Goal: Transaction & Acquisition: Purchase product/service

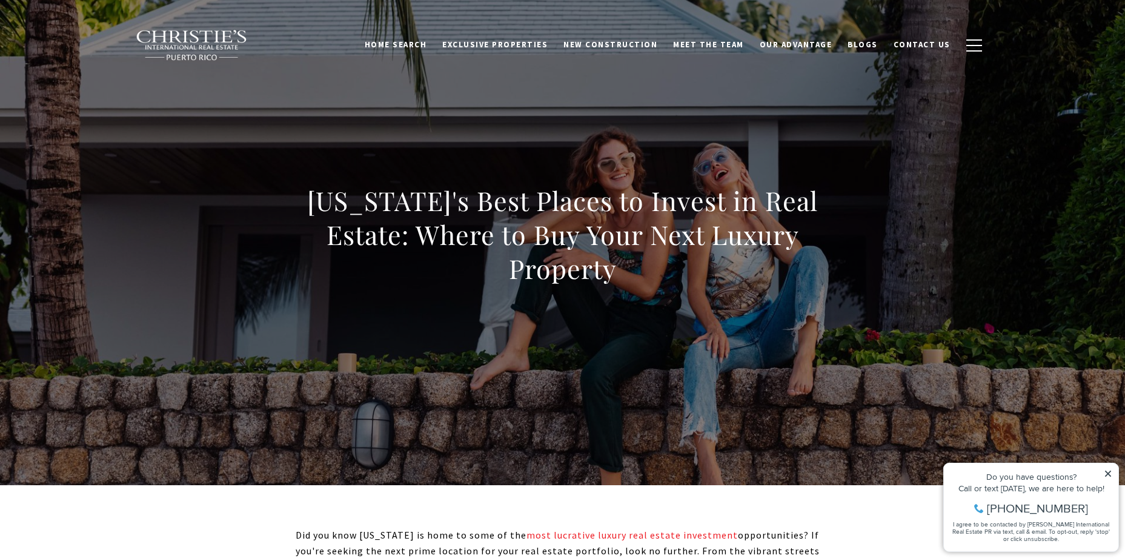
click at [1110, 470] on icon at bounding box center [1108, 473] width 8 height 8
click at [548, 47] on span "Exclusive Properties" at bounding box center [494, 44] width 105 height 10
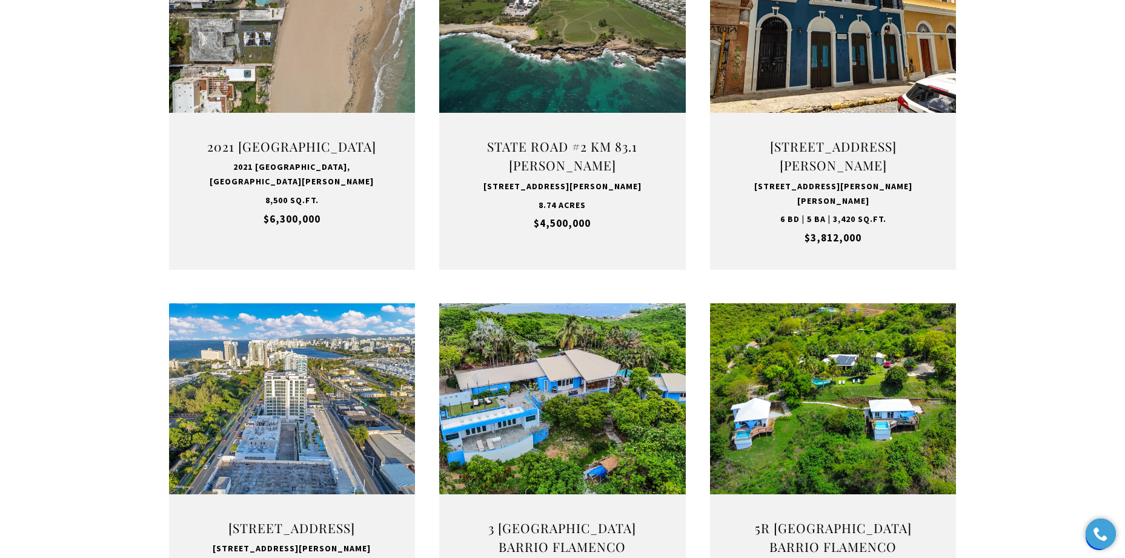
scroll to position [970, 0]
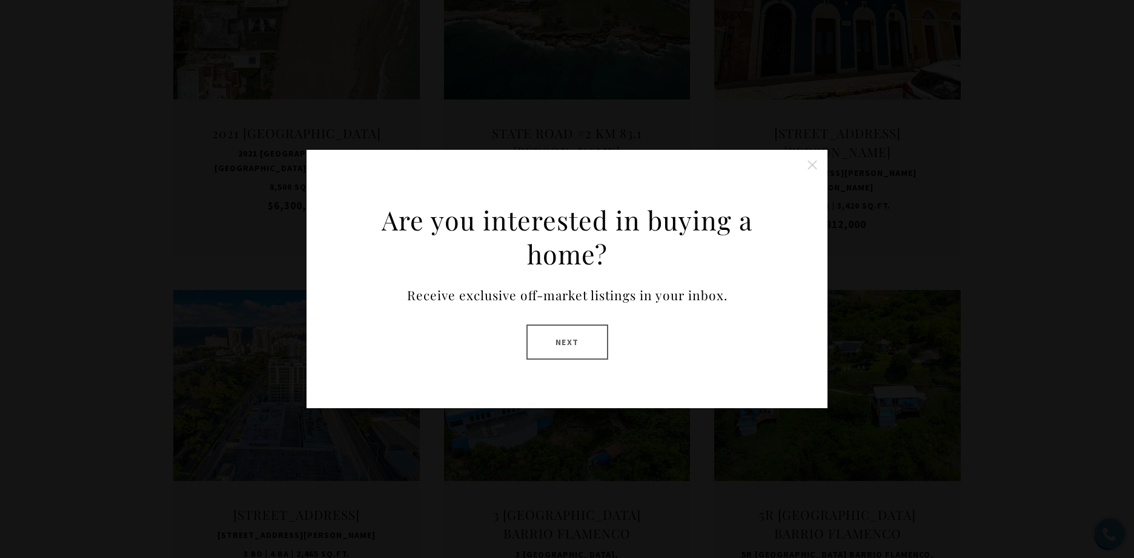
click at [815, 167] on button "Close this option" at bounding box center [813, 165] width 24 height 24
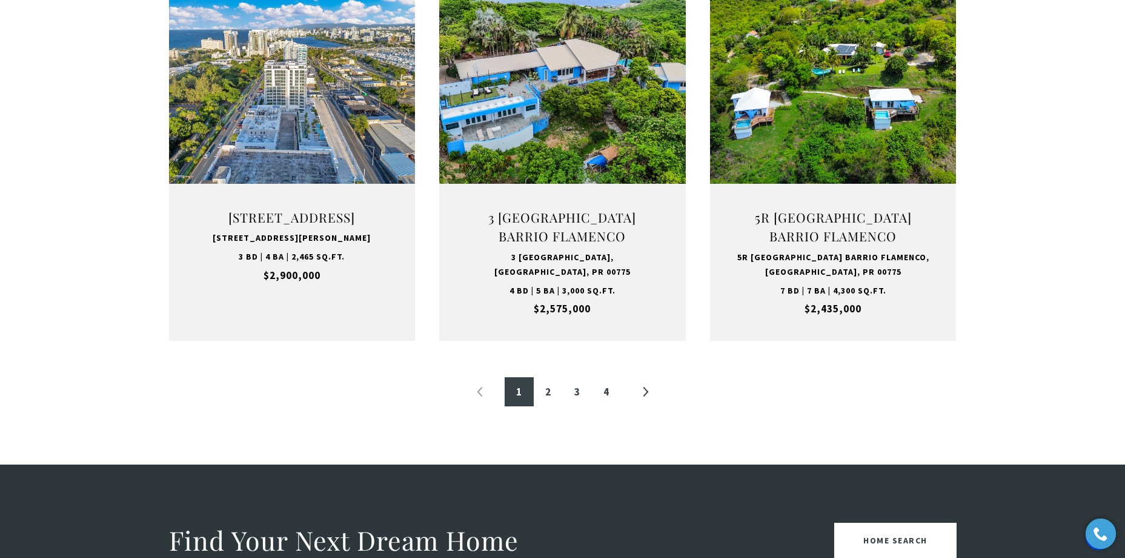
scroll to position [1273, 0]
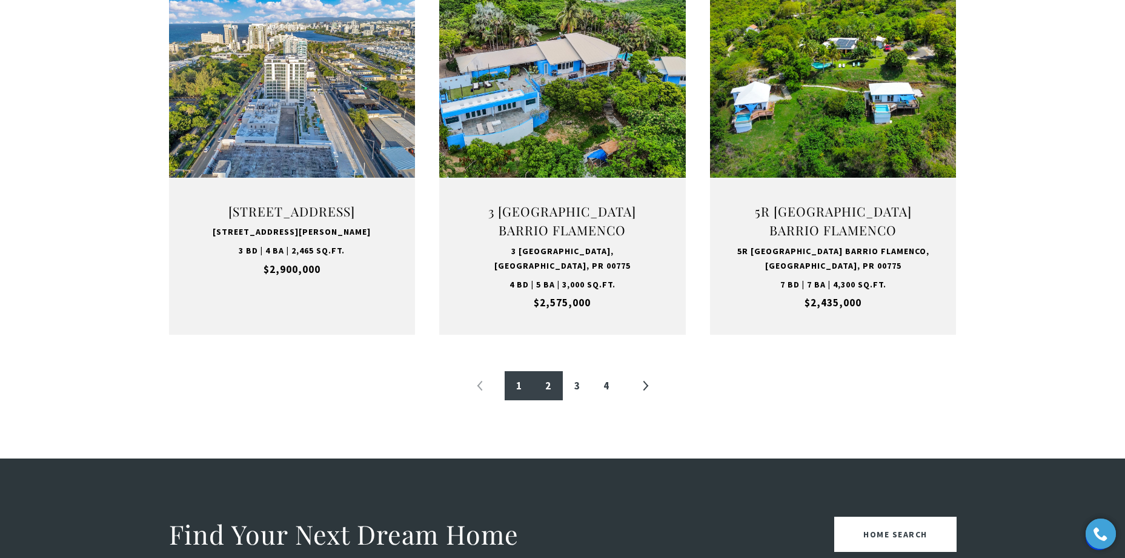
click at [551, 384] on link "2" at bounding box center [548, 385] width 29 height 29
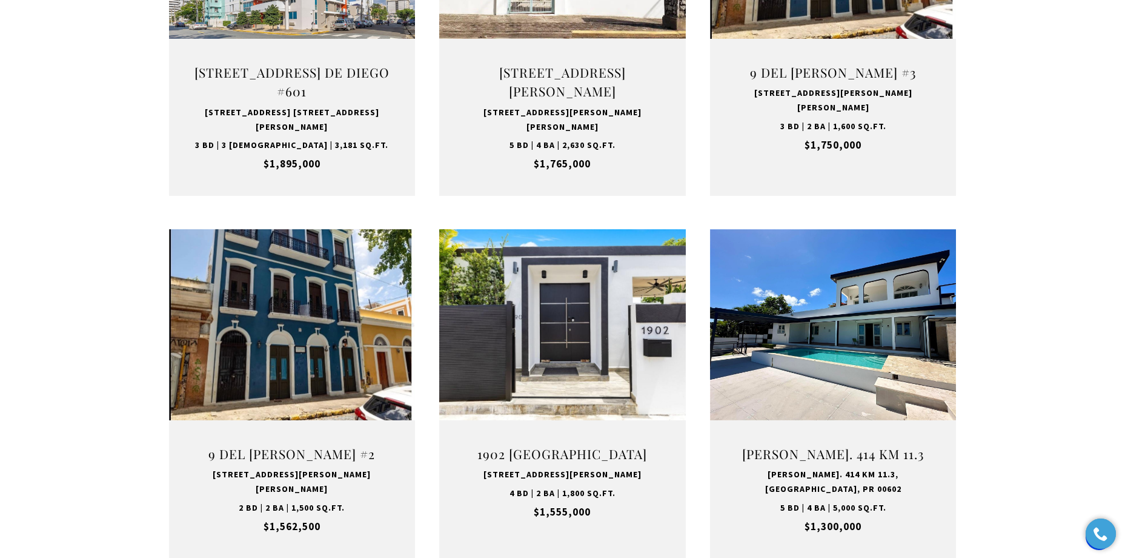
scroll to position [1091, 0]
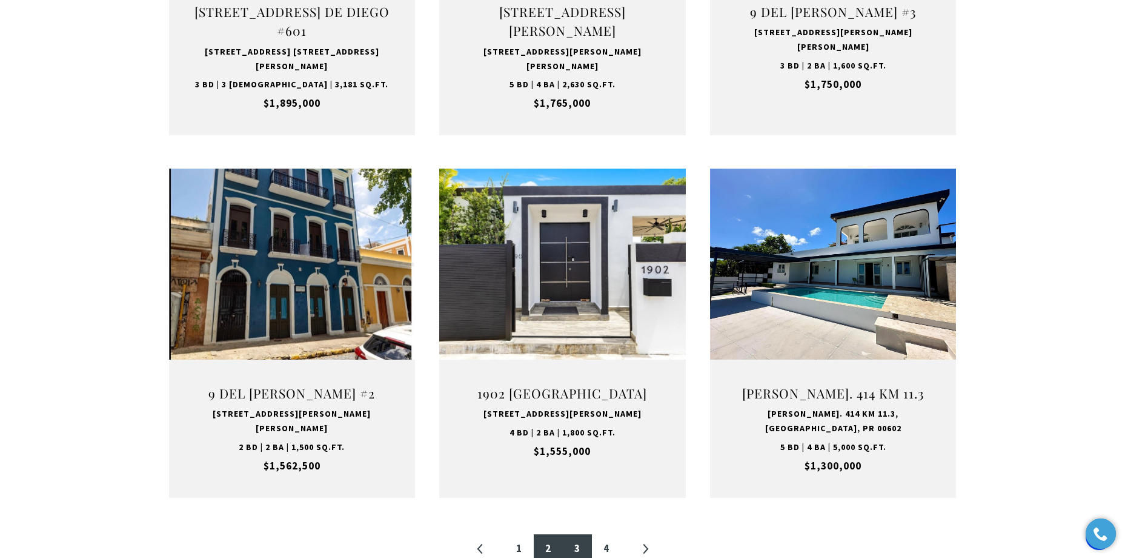
click at [579, 534] on link "3" at bounding box center [577, 548] width 29 height 29
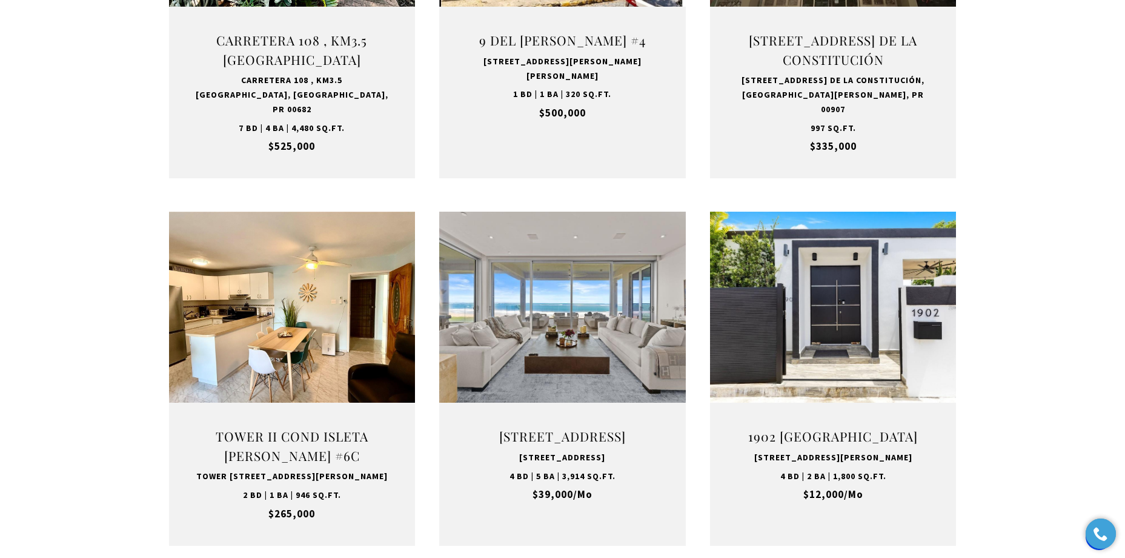
scroll to position [1151, 0]
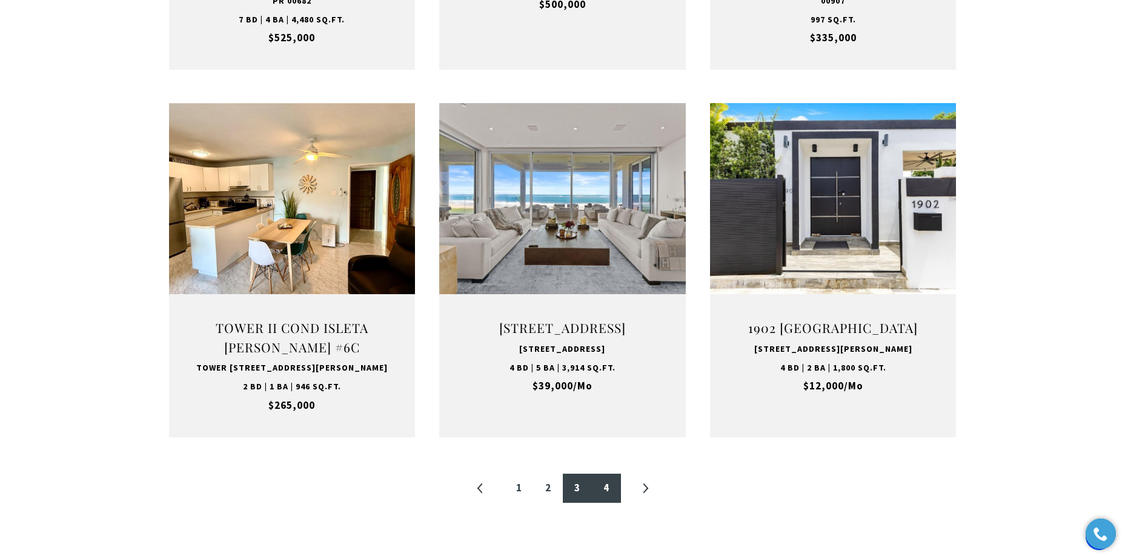
click at [614, 502] on link "4" at bounding box center [606, 487] width 29 height 29
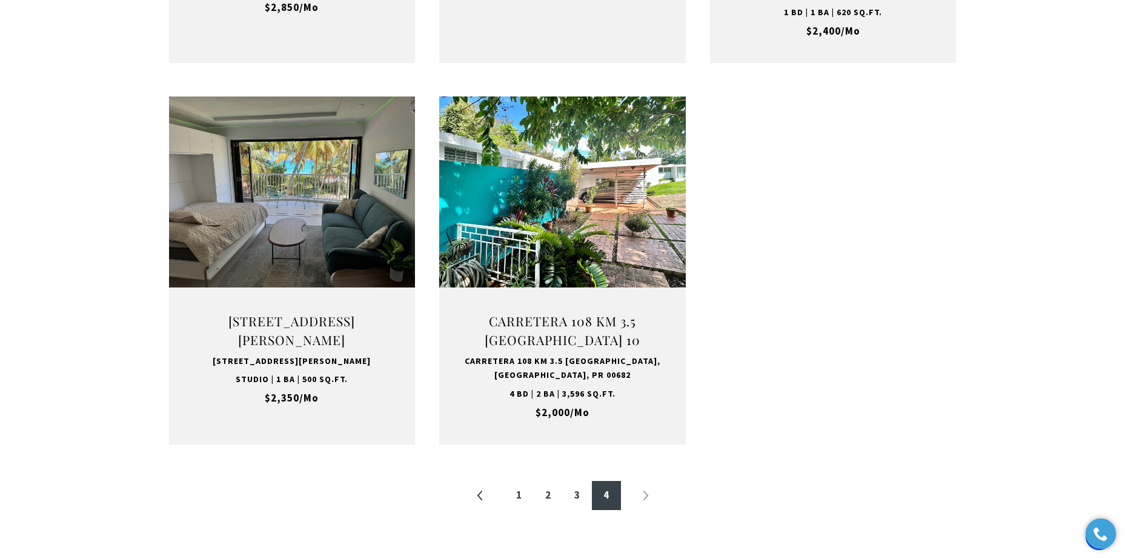
scroll to position [1212, 0]
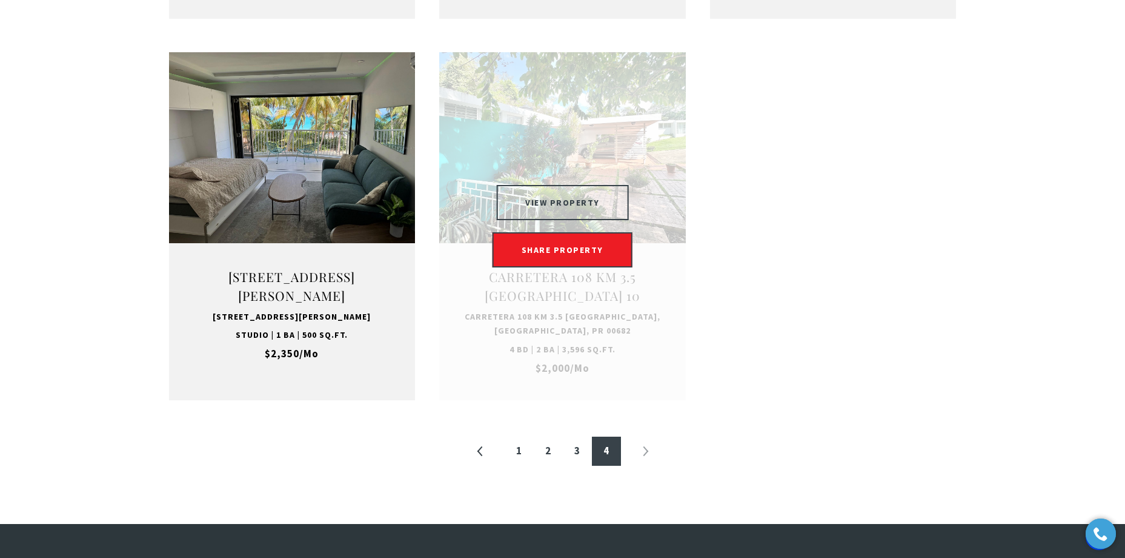
click at [597, 185] on button "VIEW PROPERTY" at bounding box center [562, 202] width 133 height 35
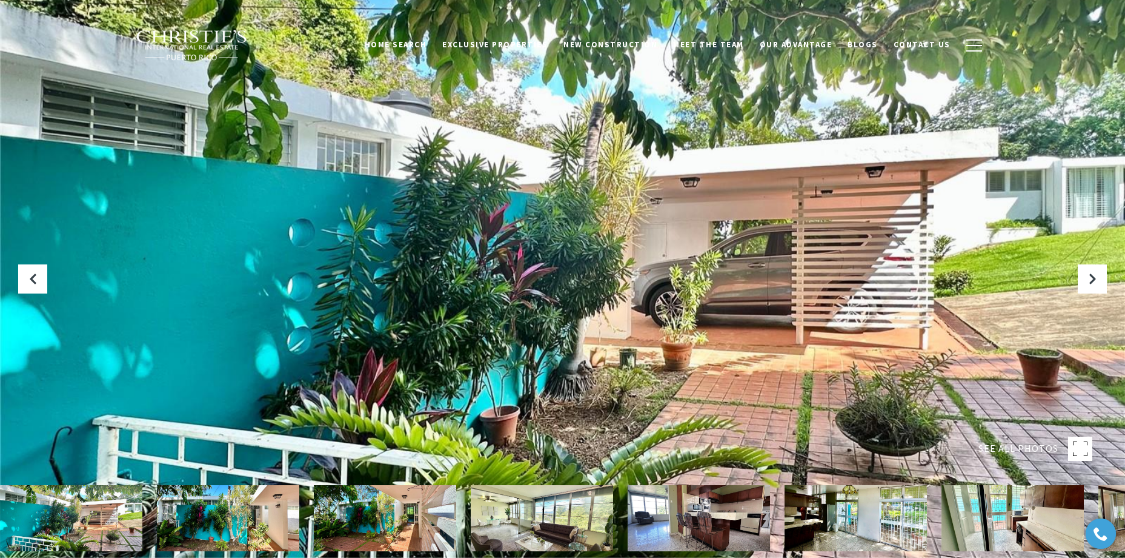
click at [1078, 268] on div at bounding box center [562, 279] width 1125 height 558
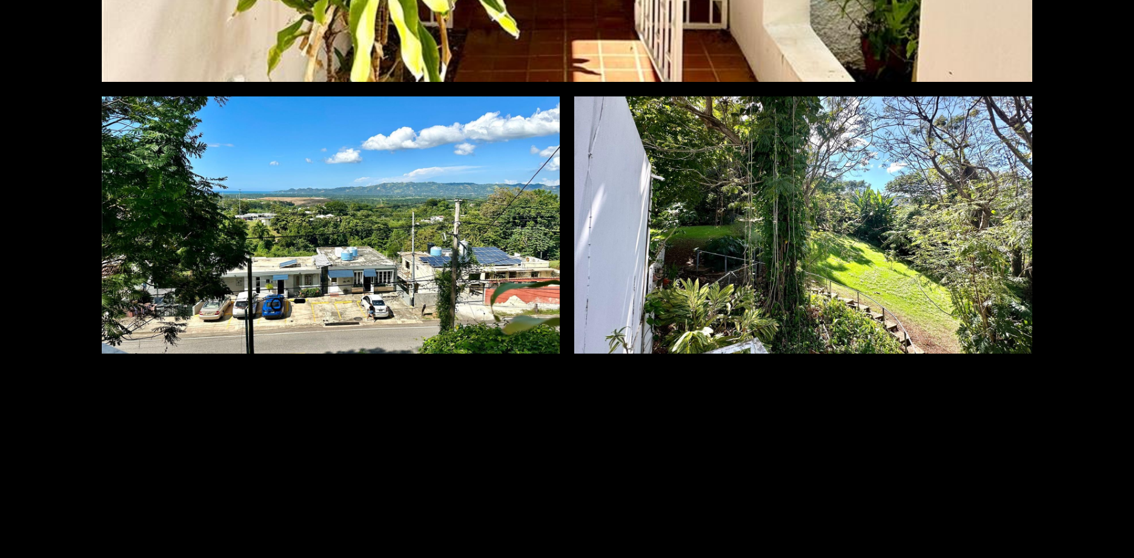
scroll to position [3800, 0]
